Goal: Information Seeking & Learning: Learn about a topic

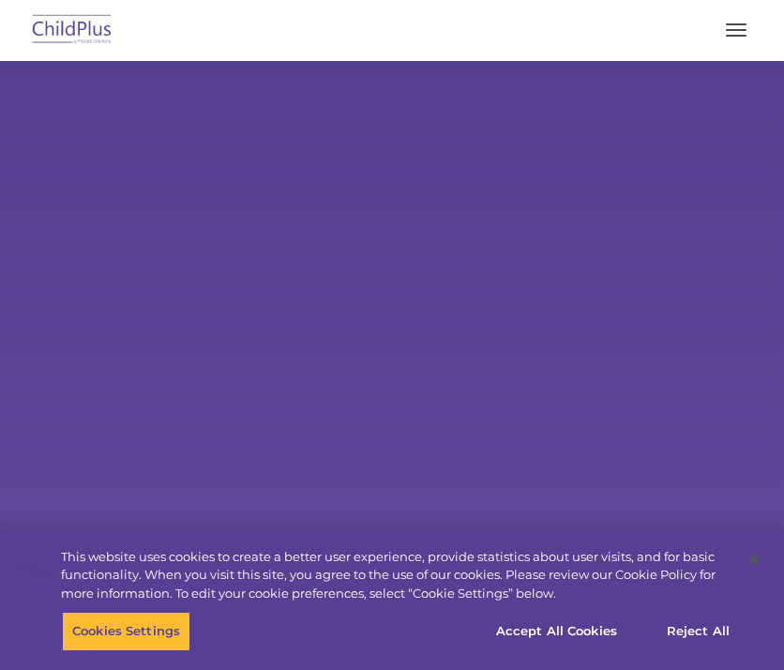
select select "MEDIUM"
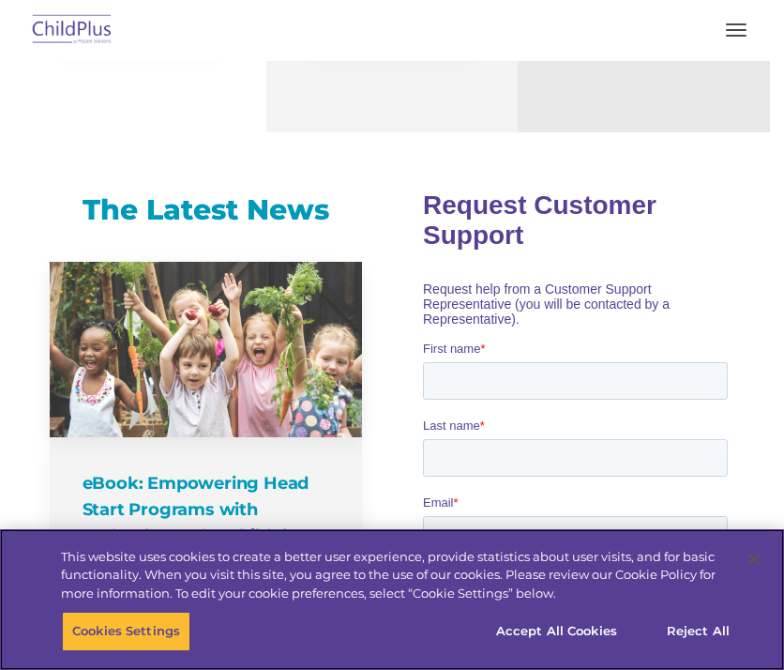
scroll to position [1062, 0]
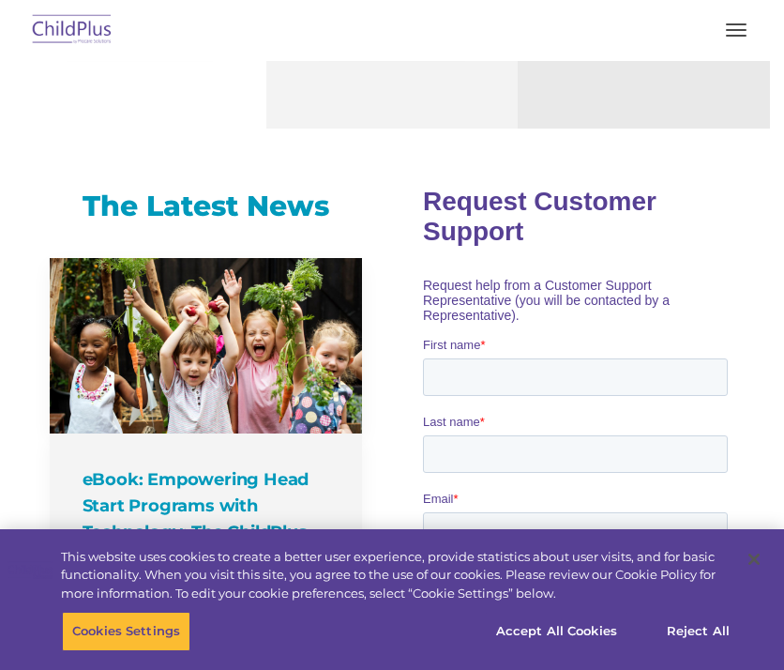
click at [731, 22] on button "button" at bounding box center [736, 30] width 39 height 30
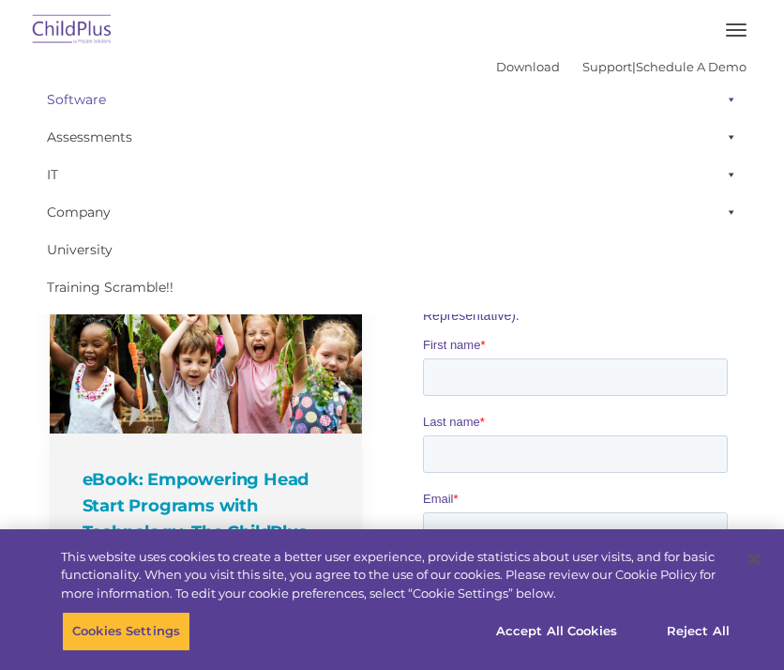
click at [110, 94] on link "Software" at bounding box center [392, 100] width 709 height 38
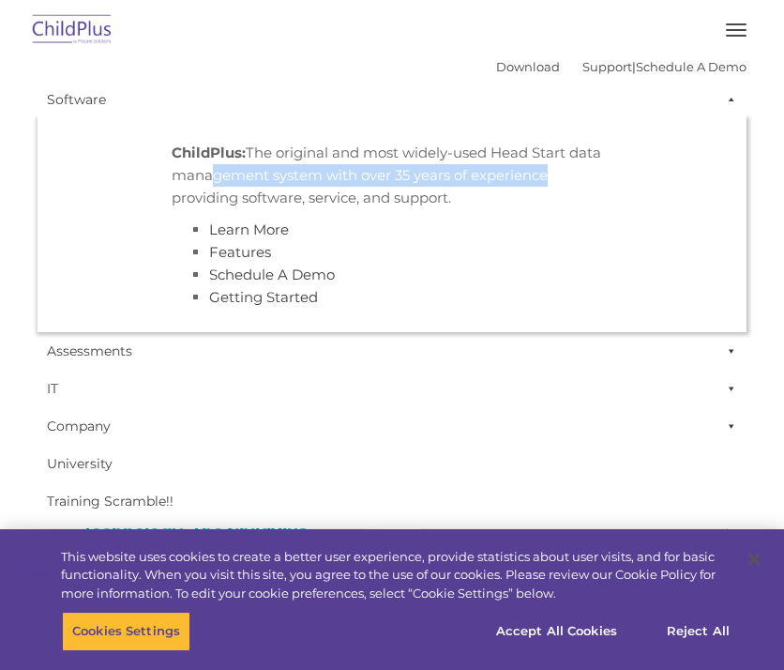
drag, startPoint x: 199, startPoint y: 172, endPoint x: 532, endPoint y: 185, distance: 333.3
click at [532, 185] on p "ChildPlus: The original and most widely-used Head Start data management system …" at bounding box center [392, 176] width 441 height 68
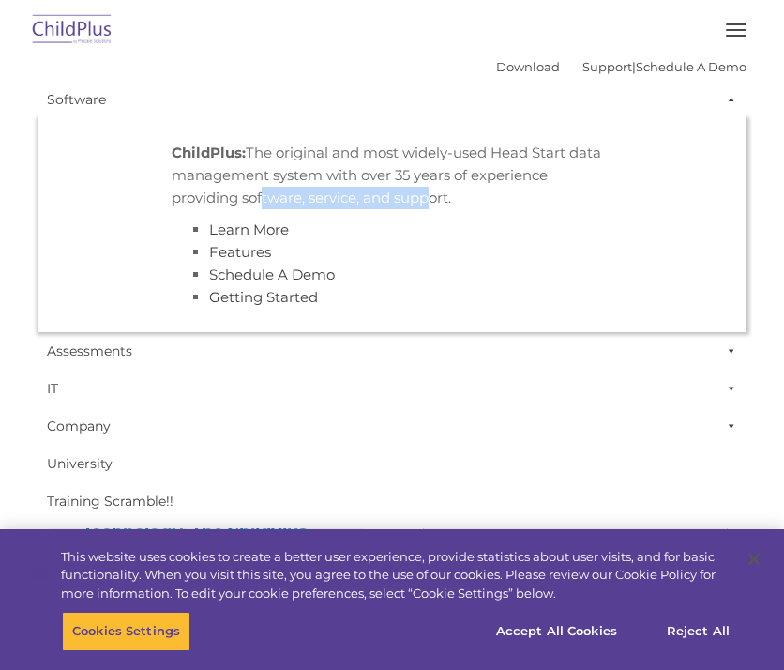
drag, startPoint x: 253, startPoint y: 197, endPoint x: 414, endPoint y: 204, distance: 160.6
click at [414, 204] on p "ChildPlus: The original and most widely-used Head Start data management system …" at bounding box center [392, 176] width 441 height 68
click at [229, 232] on link "Learn More" at bounding box center [249, 229] width 80 height 18
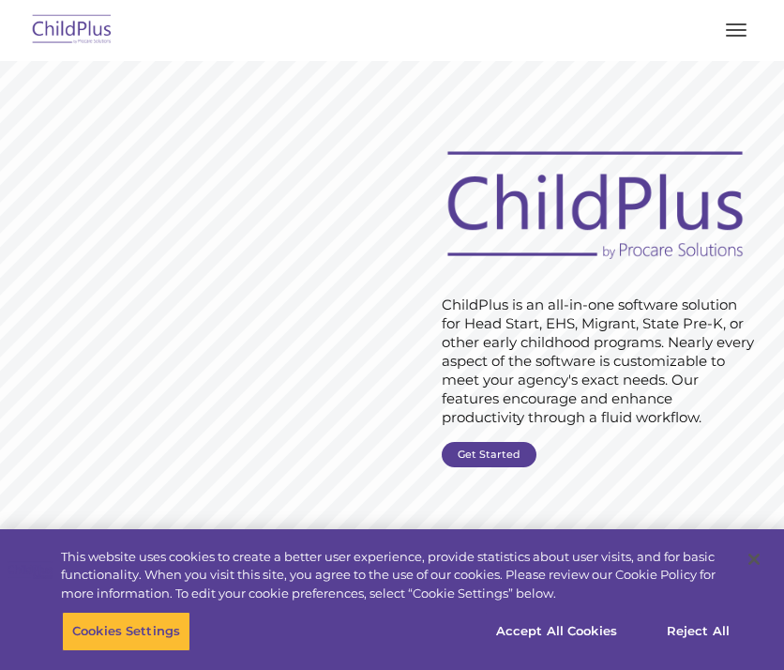
drag, startPoint x: 465, startPoint y: 319, endPoint x: 570, endPoint y: 320, distance: 105.1
click at [570, 320] on rs-layer "ChildPlus is an all-in-one software solution for Head Start, EHS, Migrant, Stat…" at bounding box center [598, 361] width 313 height 131
